Goal: Information Seeking & Learning: Compare options

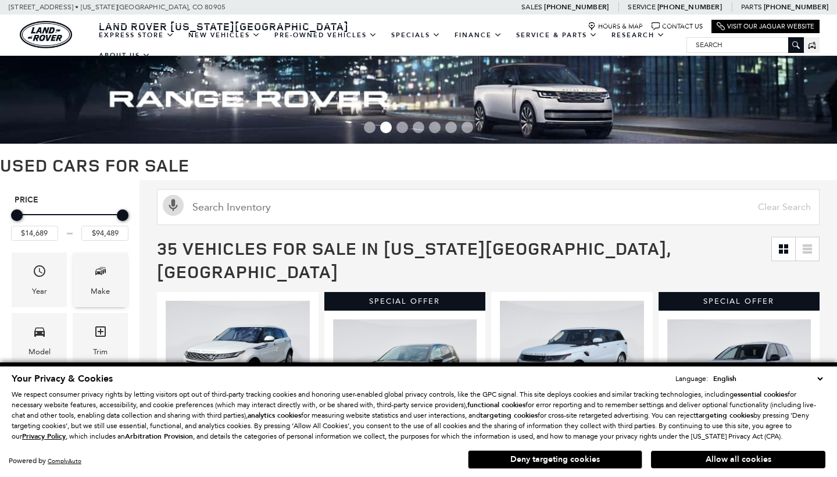
click at [98, 275] on icon "Make" at bounding box center [101, 271] width 14 height 14
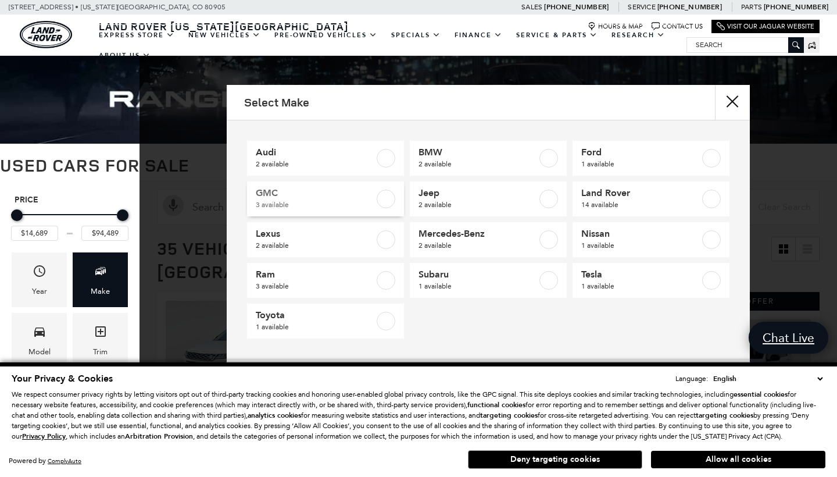
click at [386, 196] on label at bounding box center [386, 199] width 19 height 19
type input "$52,489"
type input "$54,589"
checkbox input "true"
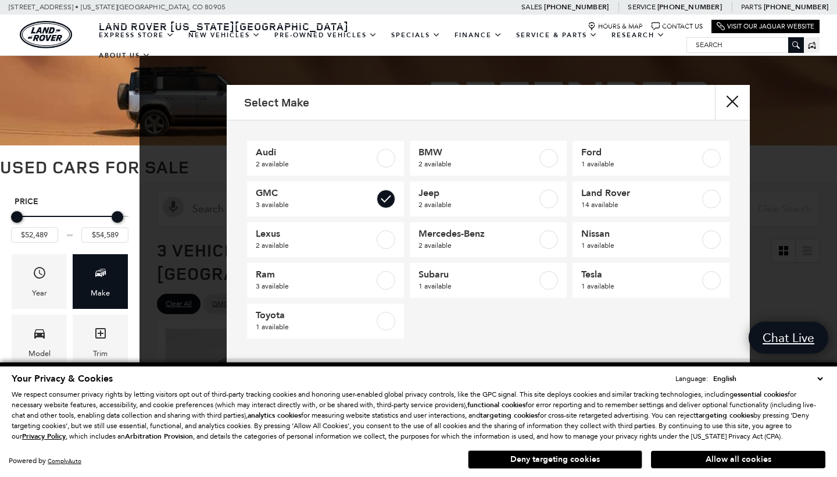
click at [728, 102] on button "close" at bounding box center [732, 102] width 35 height 35
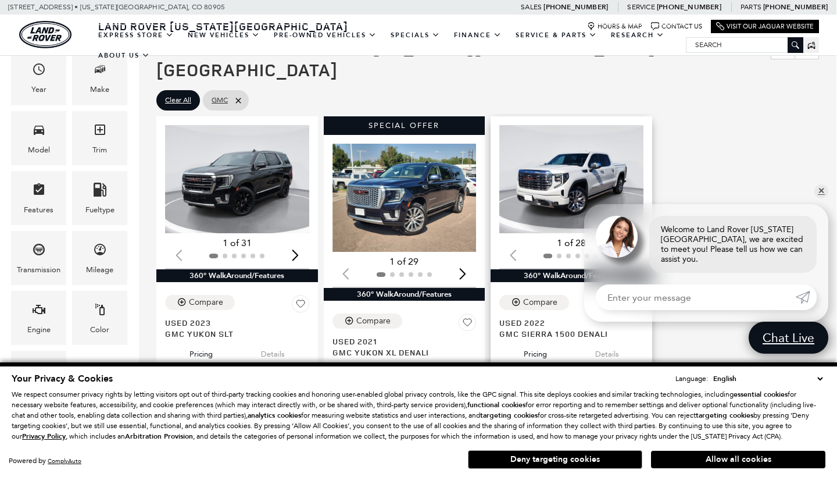
scroll to position [209, 1]
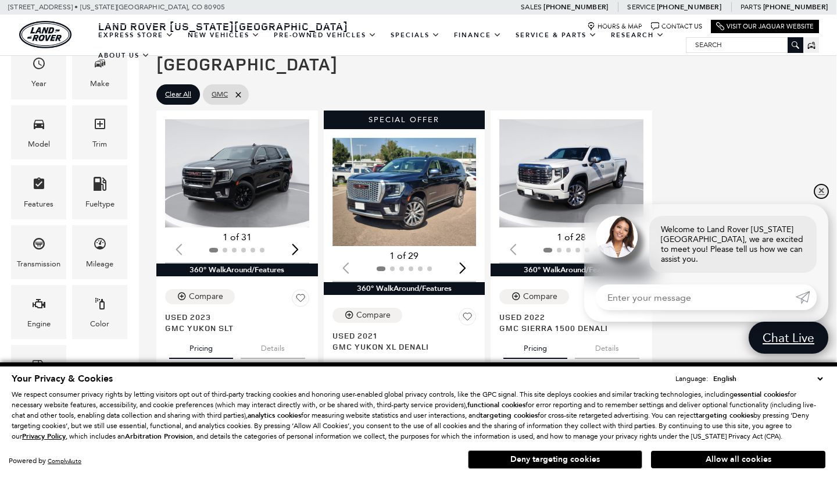
click at [819, 198] on link "✕" at bounding box center [822, 191] width 14 height 14
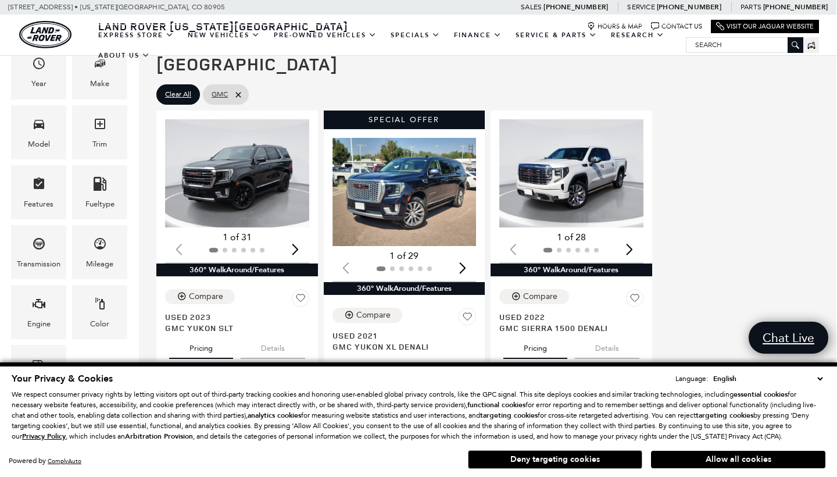
click at [819, 201] on div "Loading... (31) View All Photos 1 of 31 360° WalkAround/Features Compare Used 2…" at bounding box center [488, 284] width 669 height 352
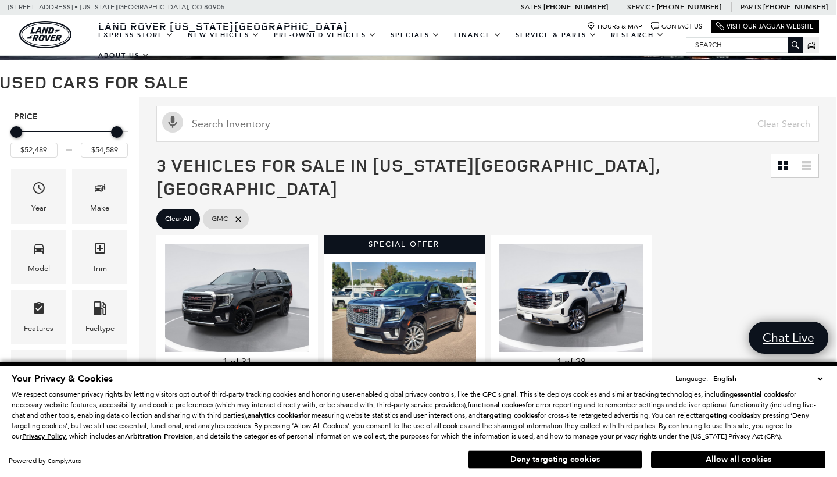
scroll to position [84, 1]
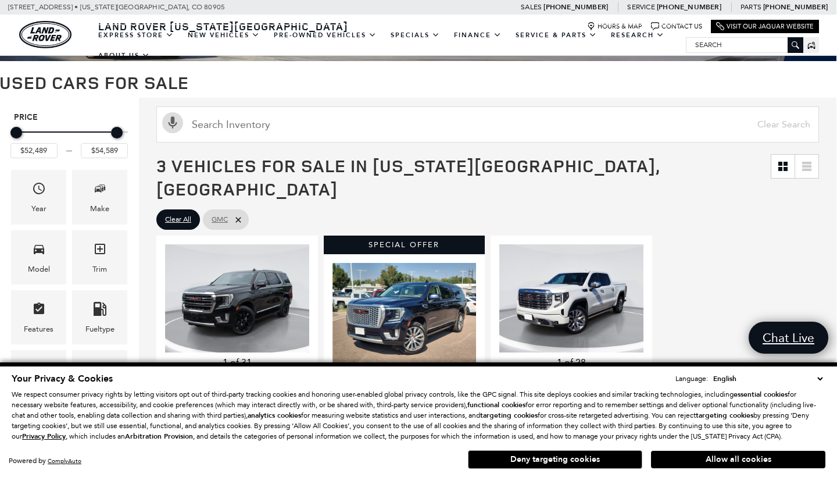
click at [235, 215] on icon at bounding box center [238, 219] width 9 height 9
type input "$14,689"
type input "$94,489"
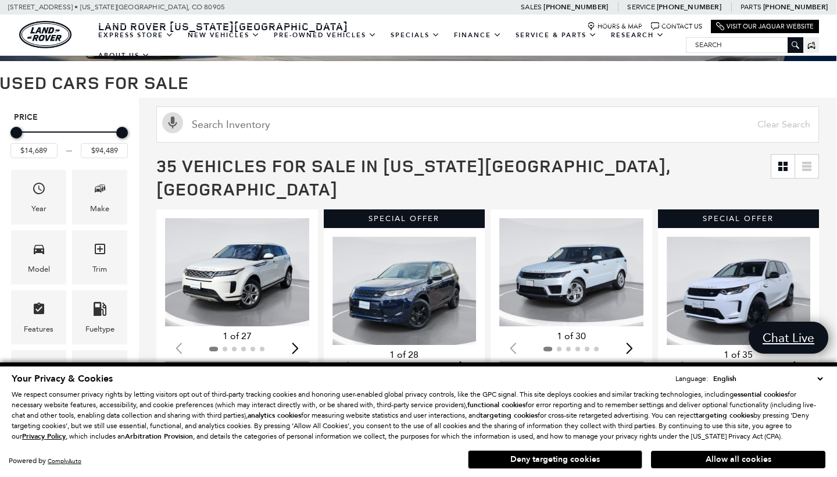
scroll to position [0, 1]
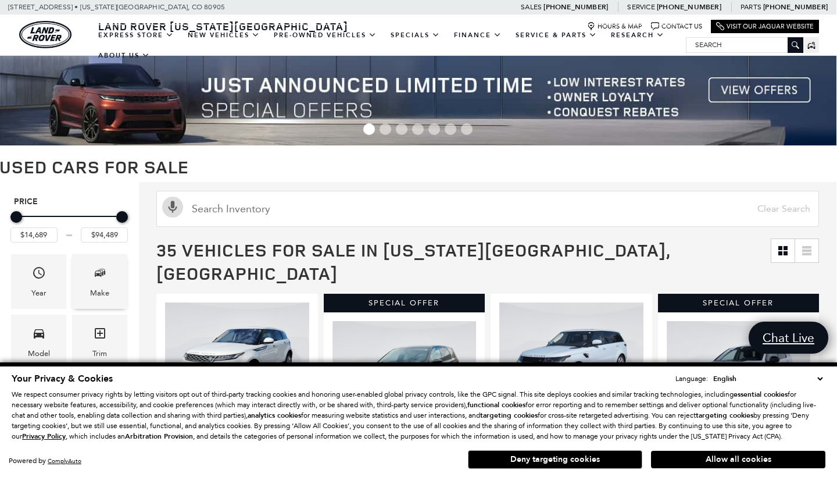
click at [101, 276] on icon "Make" at bounding box center [98, 274] width 7 height 6
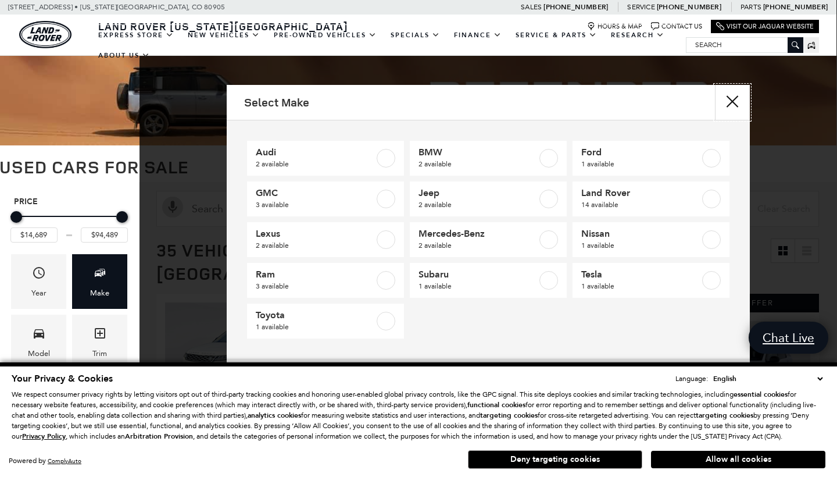
click at [739, 100] on button "Close" at bounding box center [732, 102] width 35 height 35
